Goal: Information Seeking & Learning: Learn about a topic

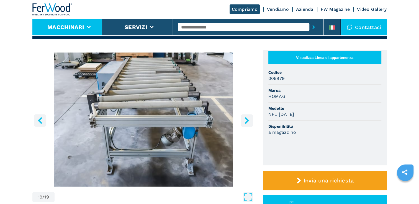
click at [86, 28] on li "Macchinari" at bounding box center [67, 27] width 70 height 17
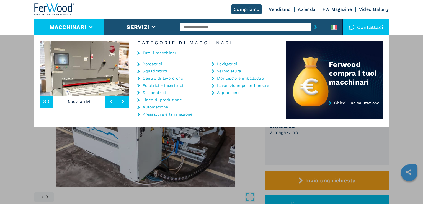
click at [154, 107] on link "Automazione" at bounding box center [154, 107] width 25 height 4
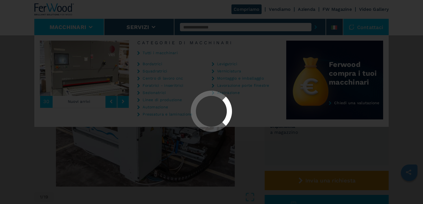
select select "**********"
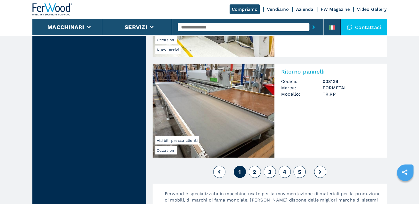
scroll to position [1226, 0]
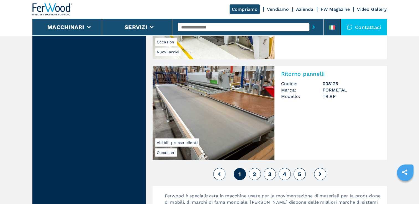
click at [252, 176] on button "2" at bounding box center [254, 174] width 12 height 12
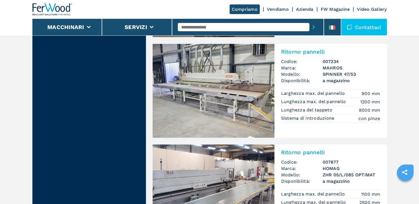
scroll to position [1217, 0]
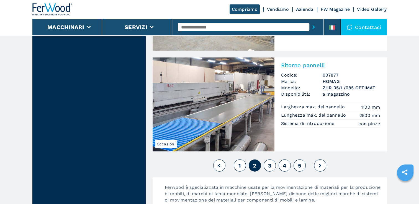
click at [272, 166] on button "3" at bounding box center [269, 166] width 12 height 12
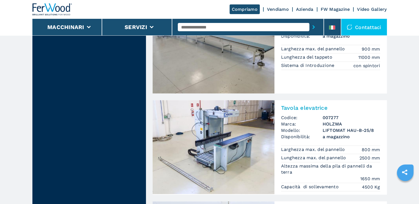
scroll to position [634, 0]
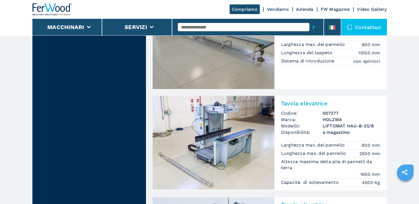
click at [219, 132] on img at bounding box center [213, 143] width 122 height 94
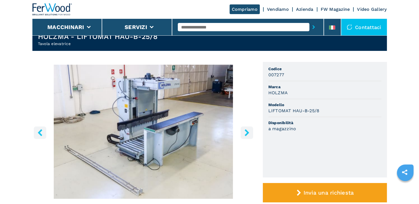
scroll to position [20, 0]
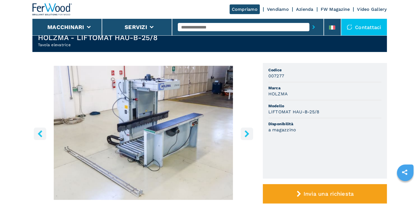
click at [247, 134] on icon "right-button" at bounding box center [246, 133] width 4 height 7
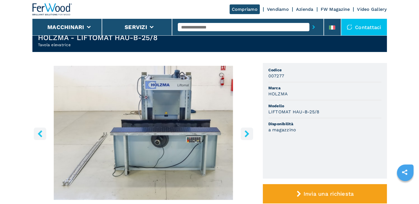
click at [247, 134] on icon "right-button" at bounding box center [246, 133] width 4 height 7
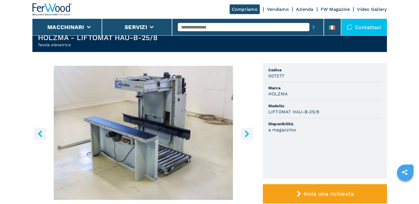
click at [247, 130] on button "right-button" at bounding box center [246, 134] width 12 height 12
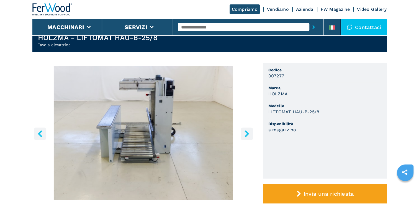
click at [247, 130] on button "right-button" at bounding box center [246, 134] width 12 height 12
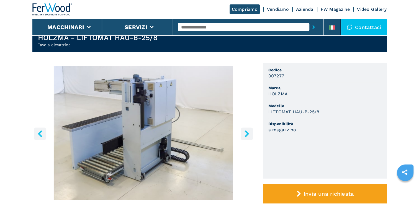
click at [247, 130] on button "right-button" at bounding box center [246, 134] width 12 height 12
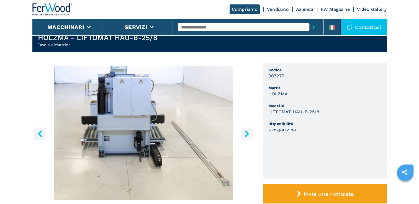
click at [247, 130] on button "right-button" at bounding box center [246, 134] width 12 height 12
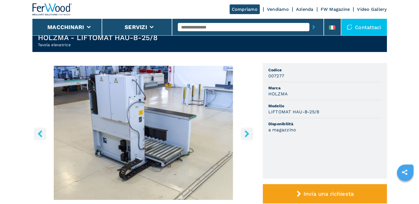
click at [247, 130] on button "right-button" at bounding box center [246, 134] width 12 height 12
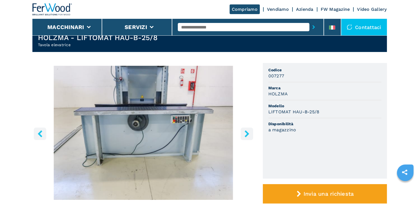
click at [247, 130] on button "right-button" at bounding box center [246, 134] width 12 height 12
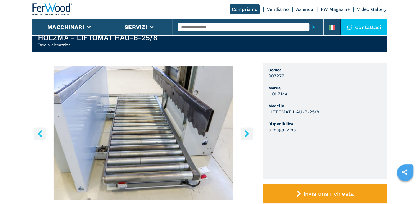
click at [247, 130] on button "right-button" at bounding box center [246, 134] width 12 height 12
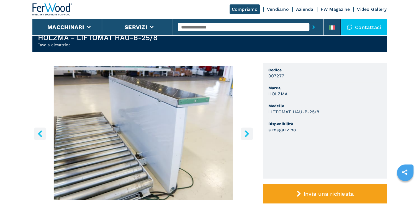
click at [247, 130] on button "right-button" at bounding box center [246, 134] width 12 height 12
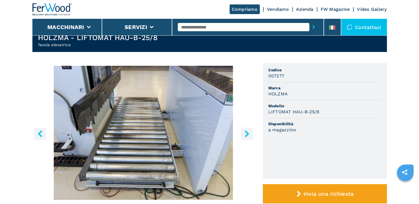
click at [247, 130] on button "right-button" at bounding box center [246, 134] width 12 height 12
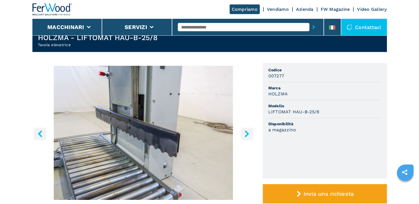
click at [245, 130] on icon "right-button" at bounding box center [246, 133] width 4 height 7
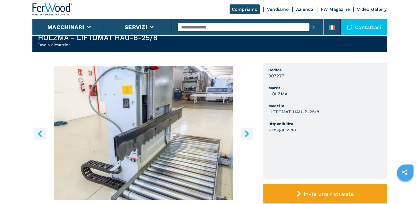
click at [245, 130] on icon "right-button" at bounding box center [246, 133] width 4 height 7
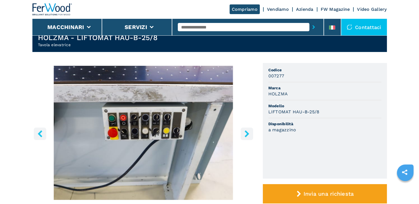
click at [245, 130] on icon "right-button" at bounding box center [246, 133] width 4 height 7
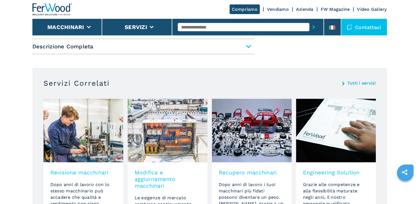
scroll to position [256, 0]
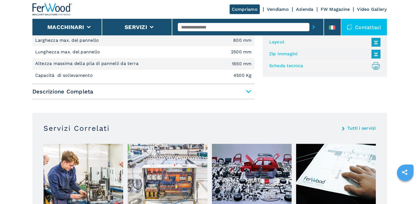
click at [248, 90] on span "Descrizione Completa" at bounding box center [143, 92] width 222 height 10
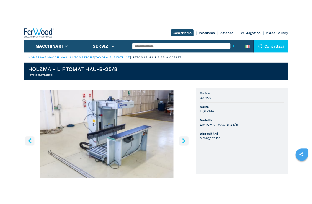
scroll to position [15, 0]
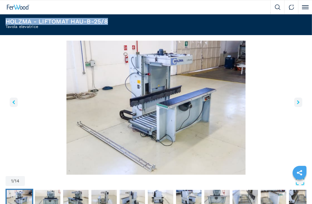
drag, startPoint x: 7, startPoint y: 20, endPoint x: 110, endPoint y: 19, distance: 102.9
click at [110, 19] on header "HOLZMA - [PERSON_NAME]-B-25/8 Tavola elevatrice" at bounding box center [156, 23] width 312 height 23
drag, startPoint x: 110, startPoint y: 19, endPoint x: 103, endPoint y: 19, distance: 6.6
copy h1 "HOLZMA - LIFTOMAT HAU-B-25/8"
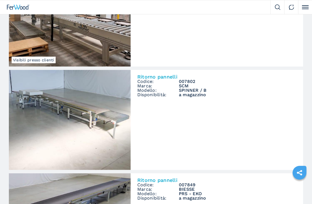
scroll to position [203, 0]
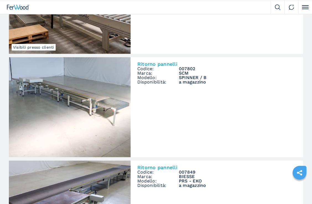
click at [60, 98] on img at bounding box center [70, 107] width 122 height 100
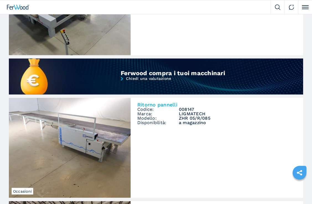
scroll to position [357, 0]
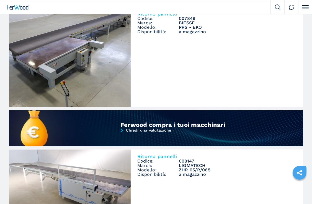
click at [84, 173] on img at bounding box center [70, 200] width 122 height 100
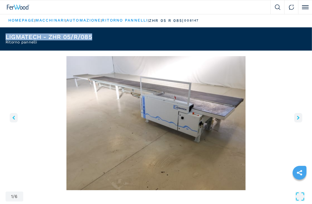
drag, startPoint x: 6, startPoint y: 36, endPoint x: 97, endPoint y: 38, distance: 90.8
click at [97, 38] on header "LIGMATECH - ZHR 05/R/085 Ritorno pannelli" at bounding box center [156, 38] width 312 height 23
drag, startPoint x: 97, startPoint y: 38, endPoint x: 77, endPoint y: 37, distance: 19.1
copy h1 "LIGMATECH - ZHR 05/R/085"
